Goal: Information Seeking & Learning: Check status

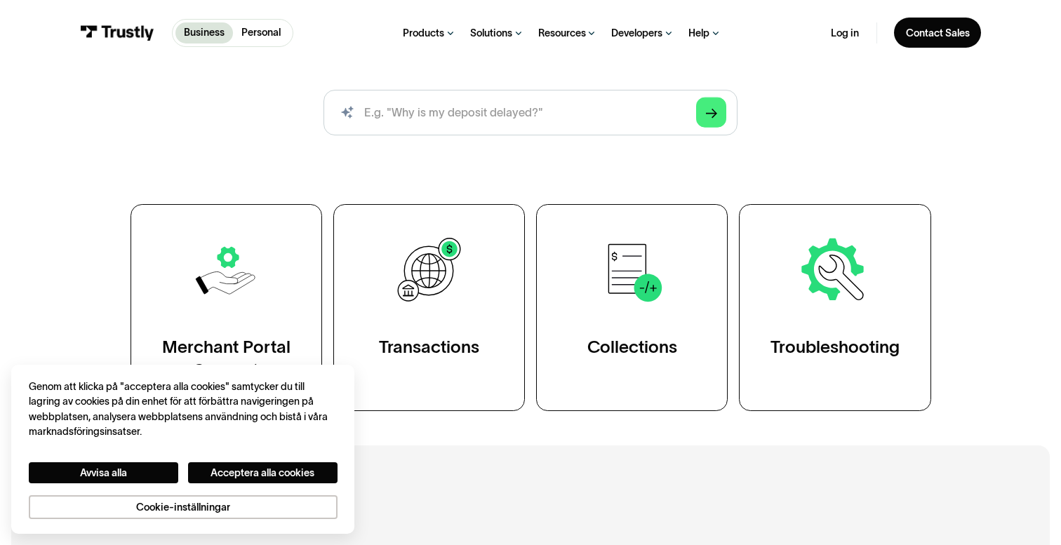
scroll to position [278, 0]
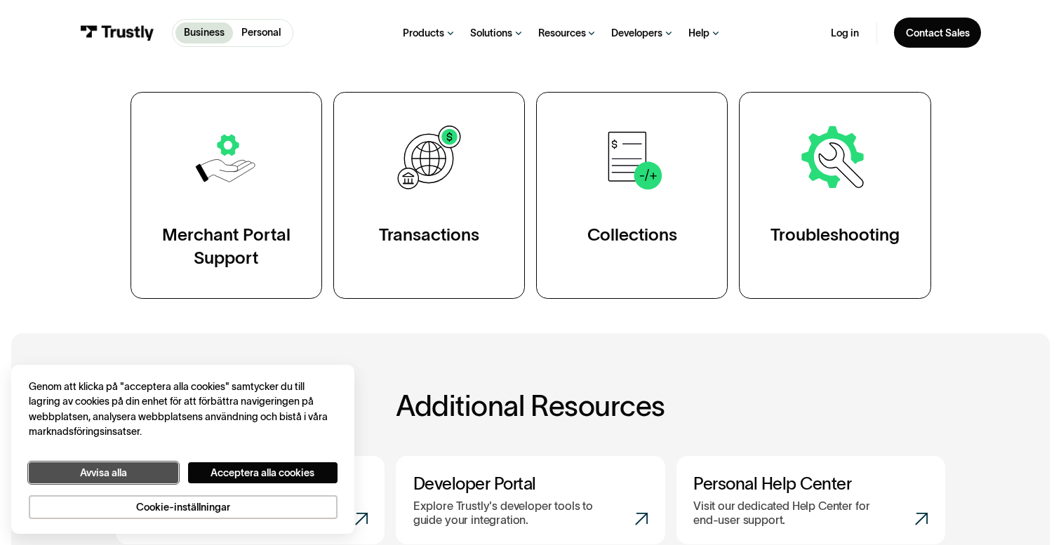
click at [126, 481] on button "Avvisa alla" at bounding box center [103, 473] width 149 height 22
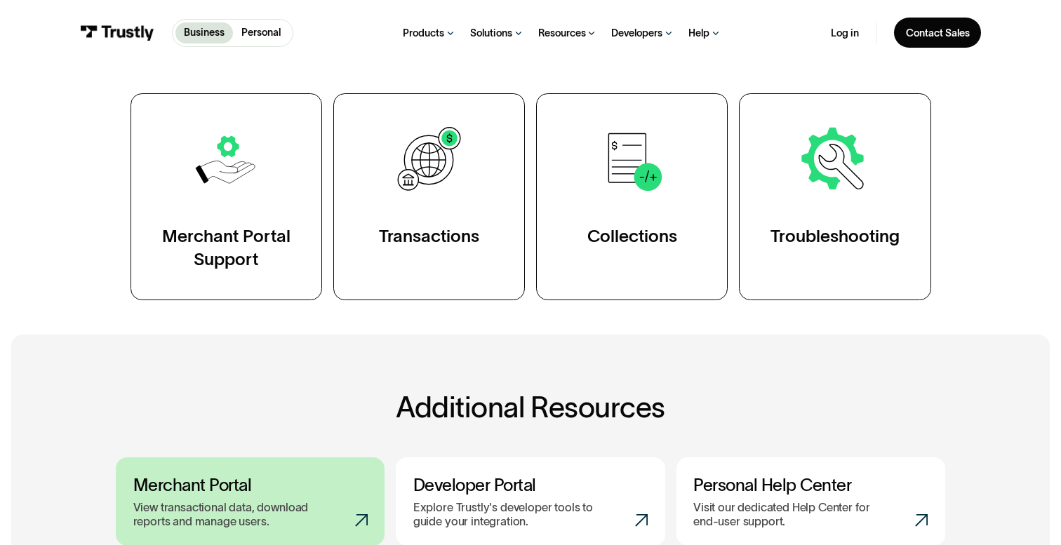
scroll to position [269, 0]
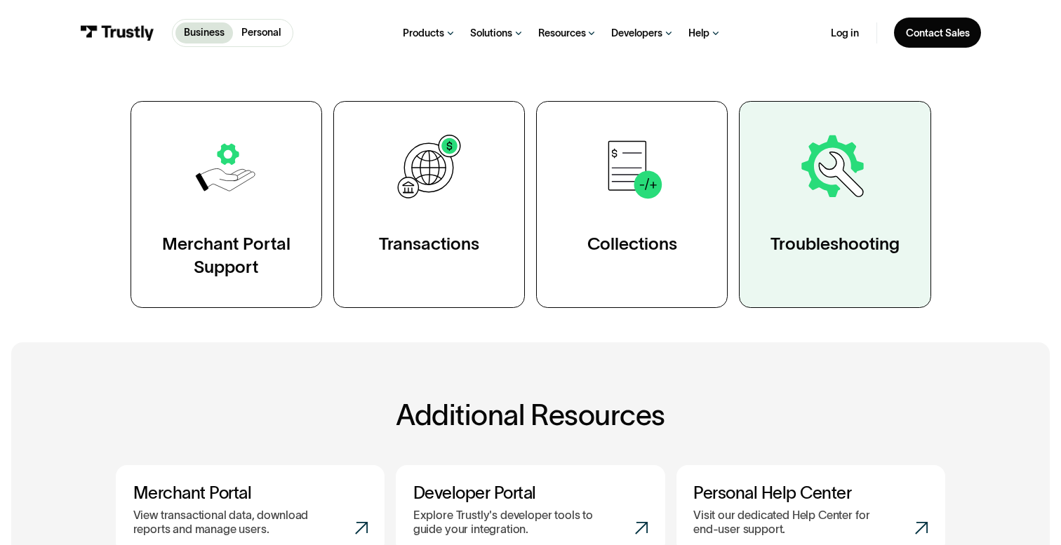
click at [849, 251] on div "Troubleshooting" at bounding box center [834, 244] width 129 height 23
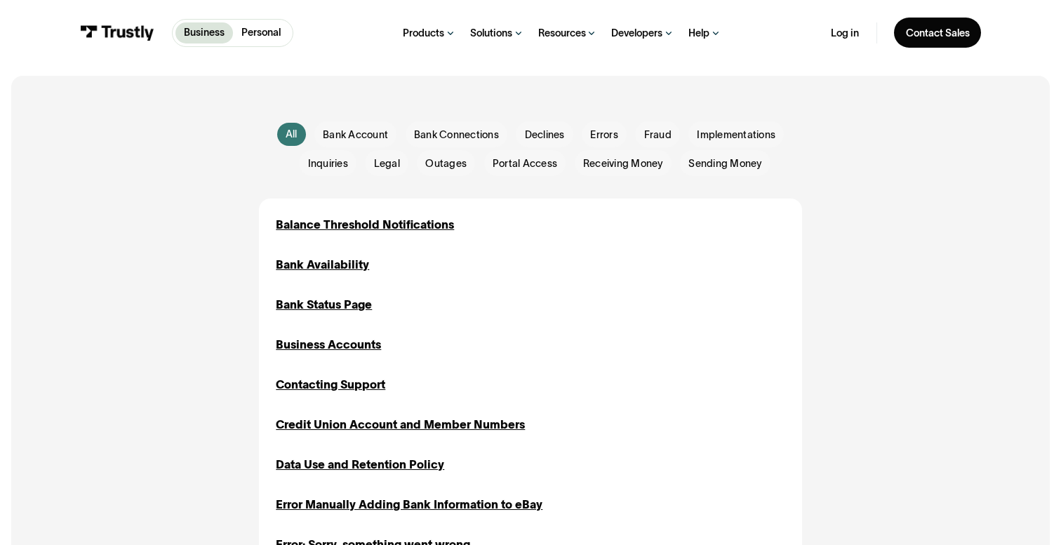
scroll to position [323, 0]
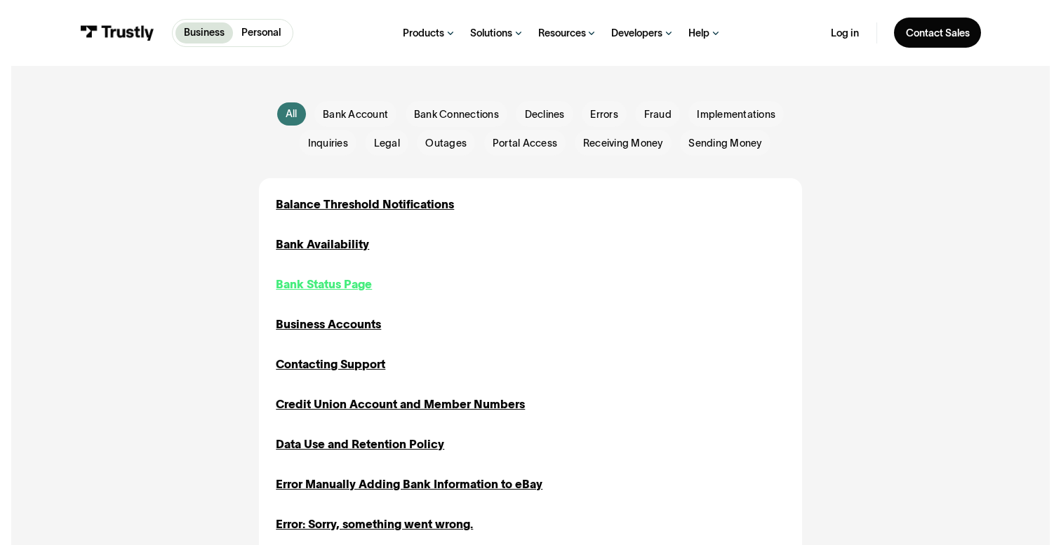
click at [337, 288] on div "Bank Status Page" at bounding box center [324, 284] width 96 height 17
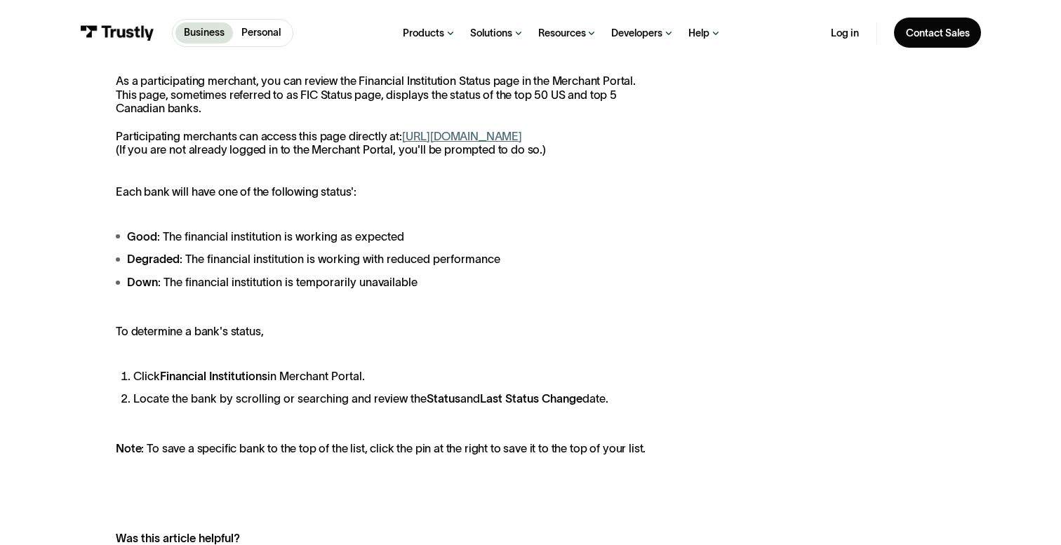
scroll to position [361, 0]
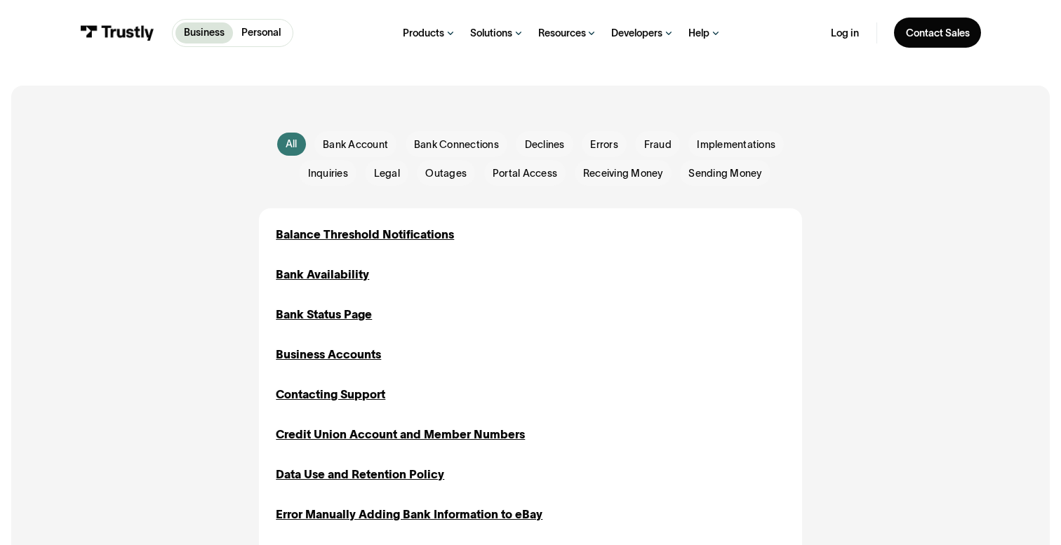
scroll to position [292, 0]
click at [291, 316] on div "Bank Status Page" at bounding box center [324, 315] width 96 height 17
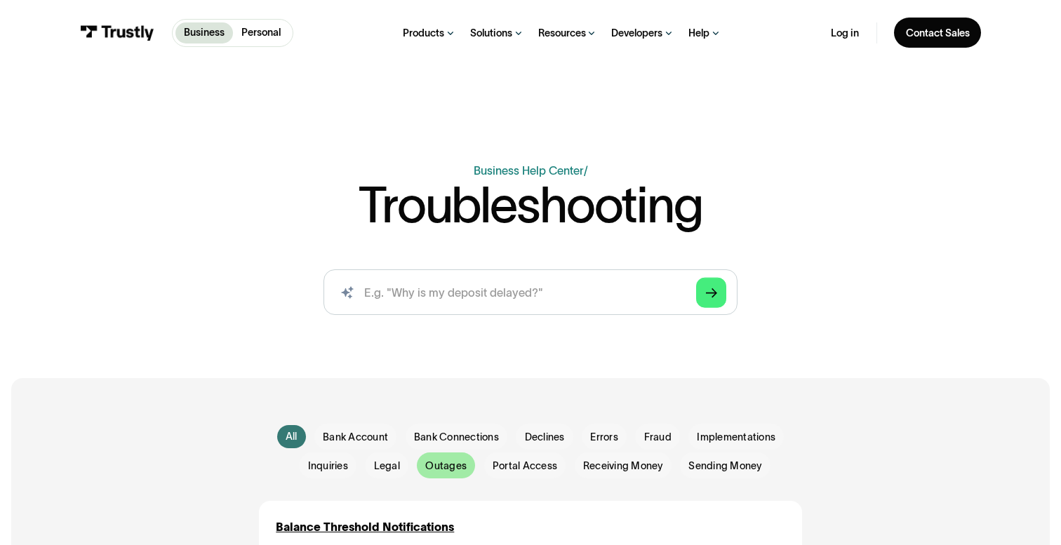
click at [443, 475] on div "Email Form" at bounding box center [446, 466] width 58 height 26
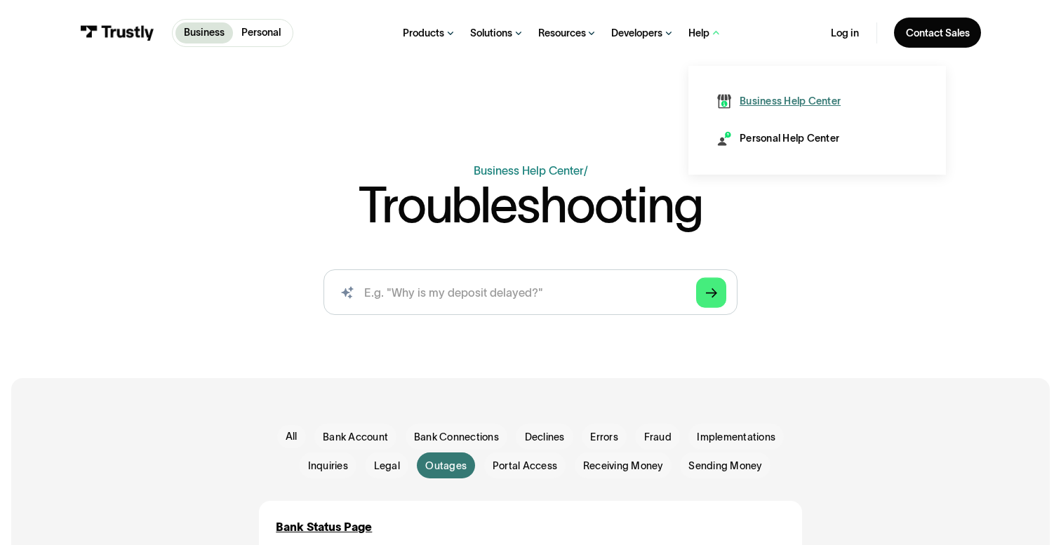
click at [753, 108] on div "Business Help Center" at bounding box center [789, 101] width 101 height 14
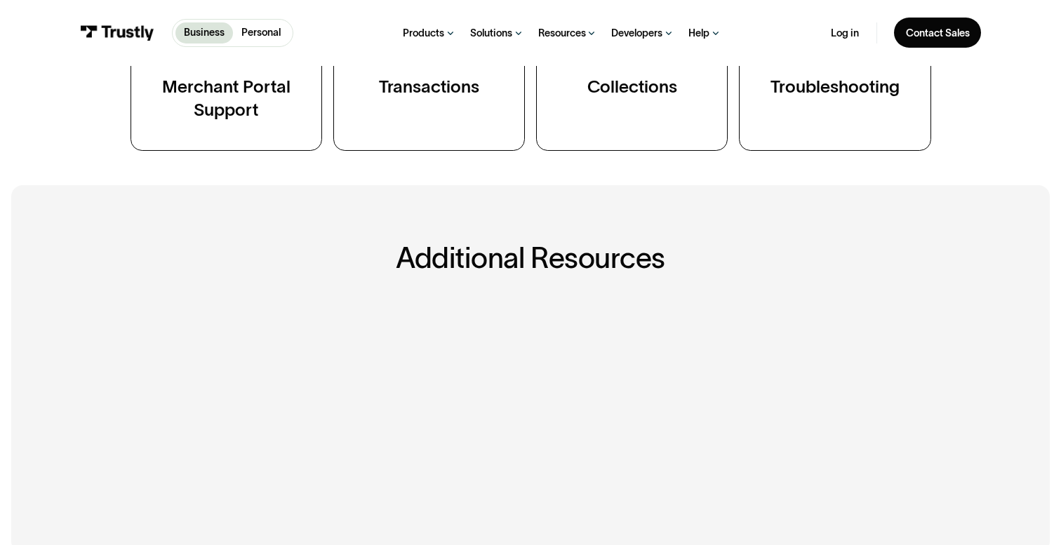
scroll to position [551, 0]
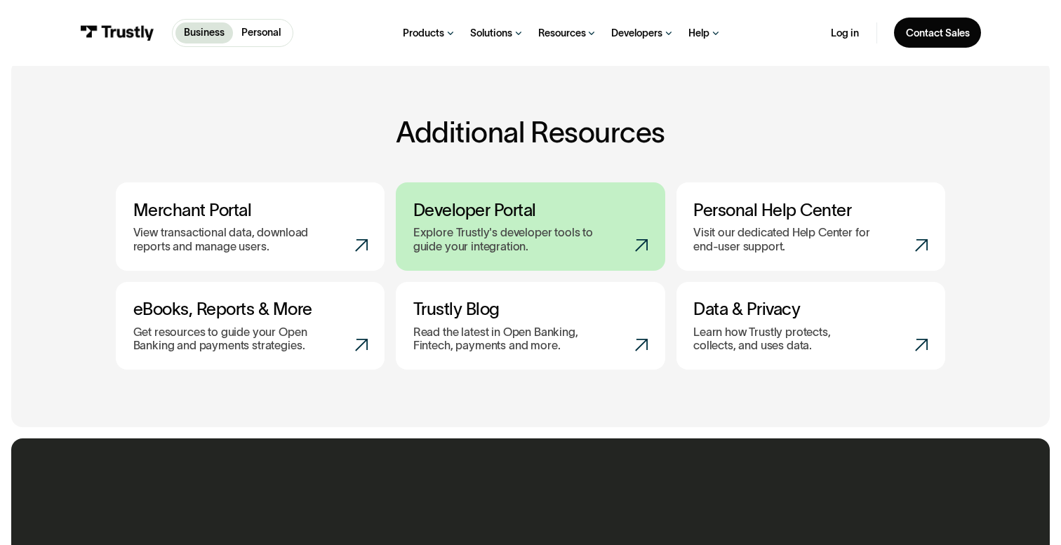
click at [479, 228] on p "Explore Trustly's developer tools to guide your integration." at bounding box center [507, 239] width 189 height 27
